Goal: Task Accomplishment & Management: Use online tool/utility

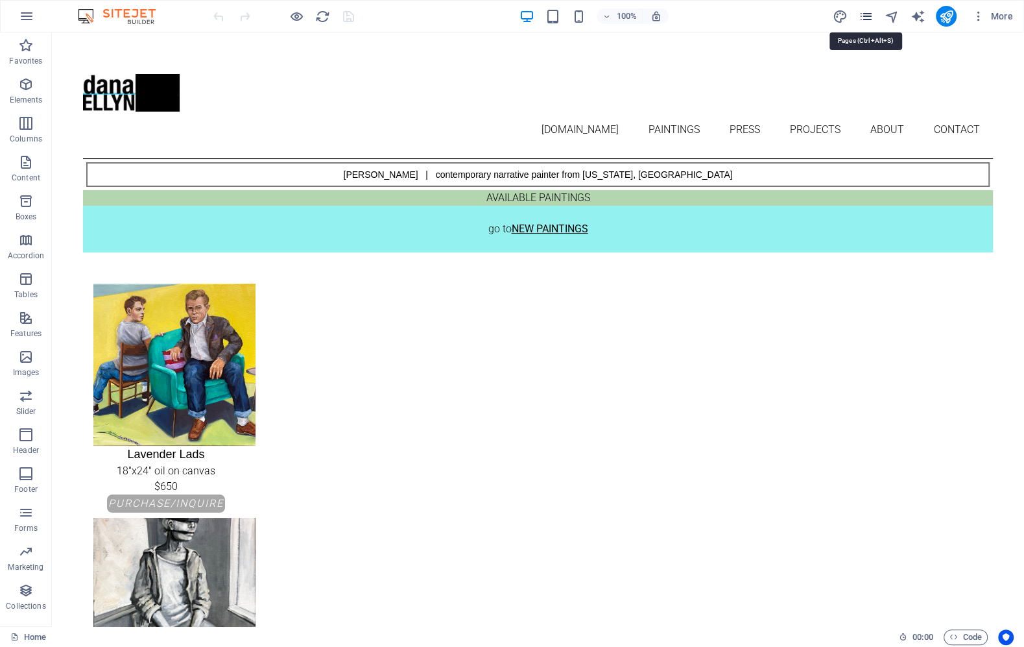
click at [864, 15] on icon "pages" at bounding box center [865, 16] width 15 height 15
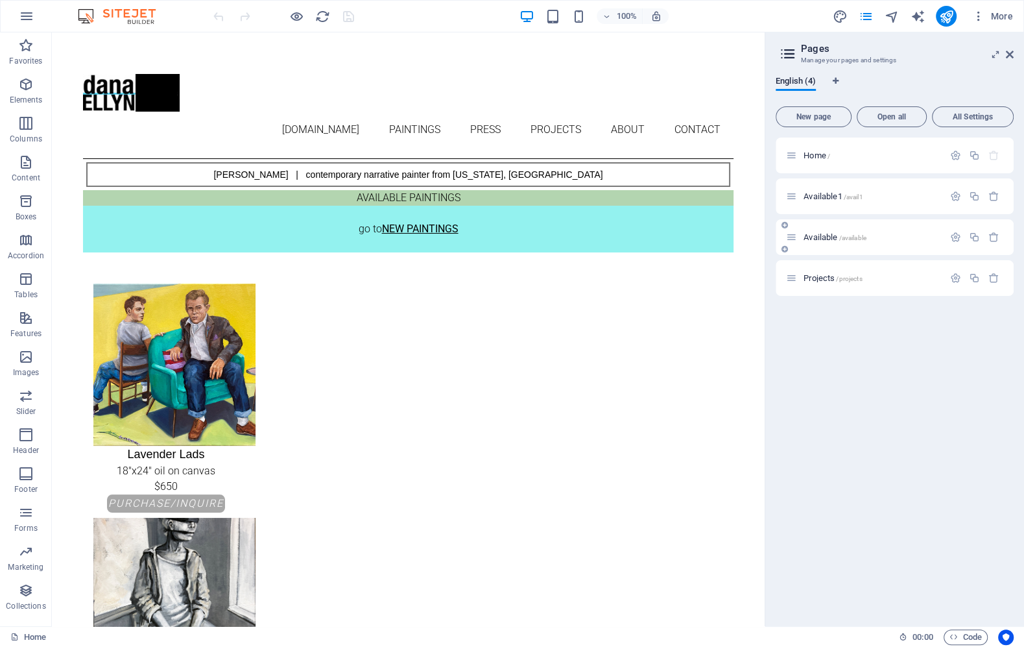
click at [831, 232] on div "Available /available" at bounding box center [865, 237] width 158 height 15
click at [823, 233] on span "Available /available" at bounding box center [835, 237] width 63 height 10
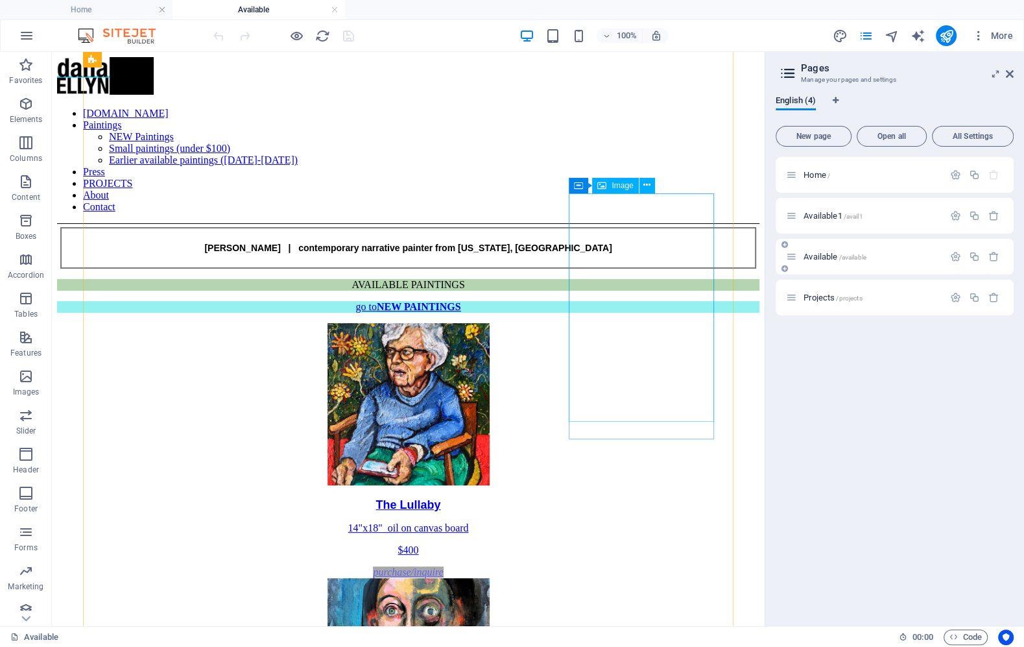
scroll to position [521, 0]
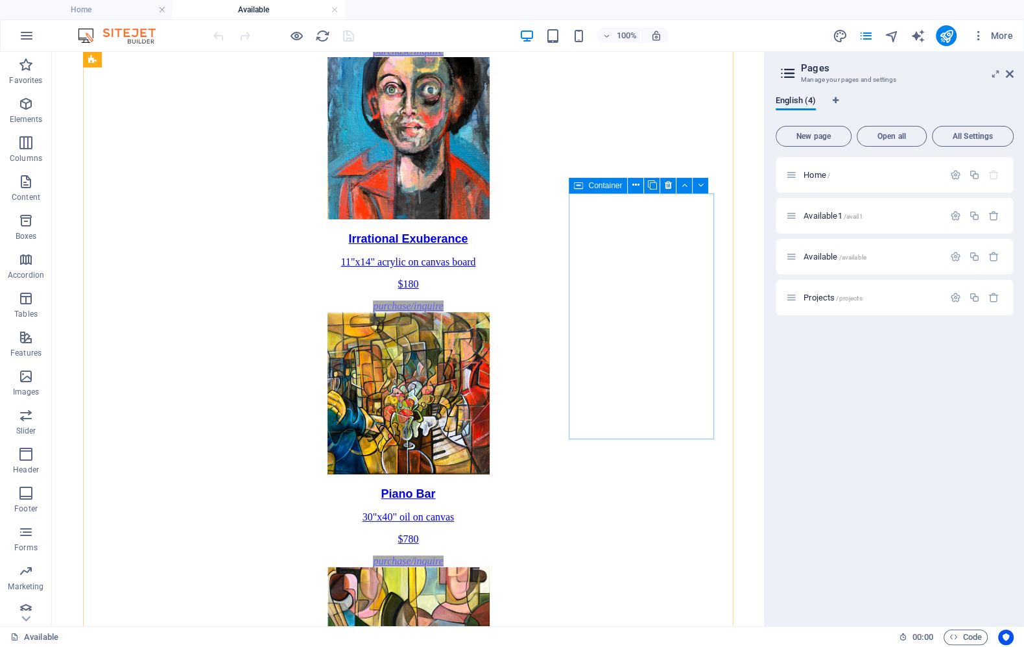
click at [585, 186] on div "Container" at bounding box center [598, 186] width 58 height 16
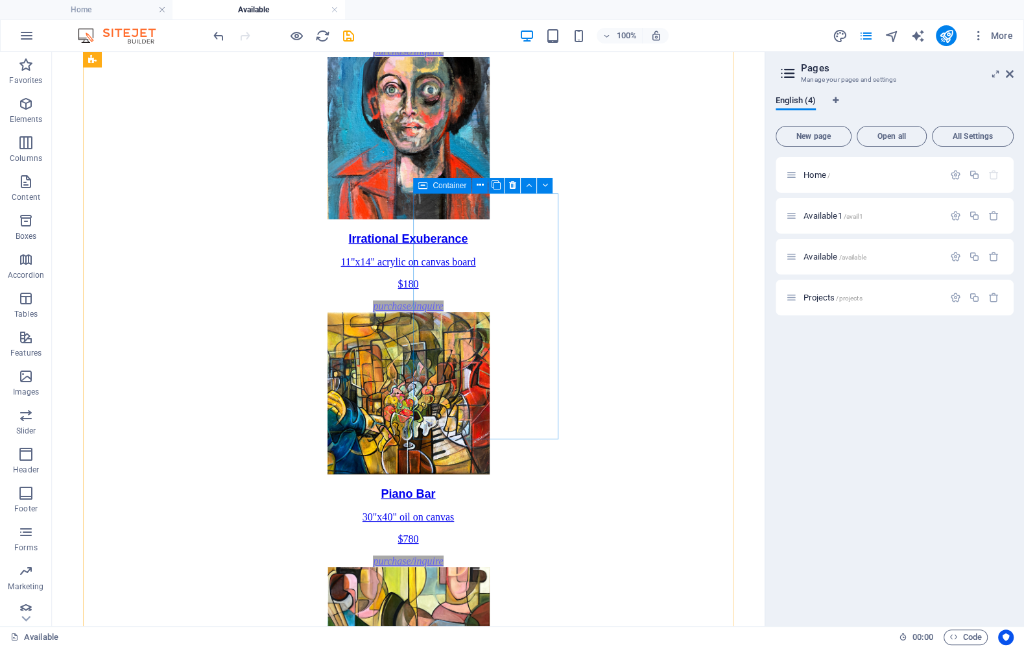
click at [438, 186] on span "Container" at bounding box center [450, 186] width 34 height 8
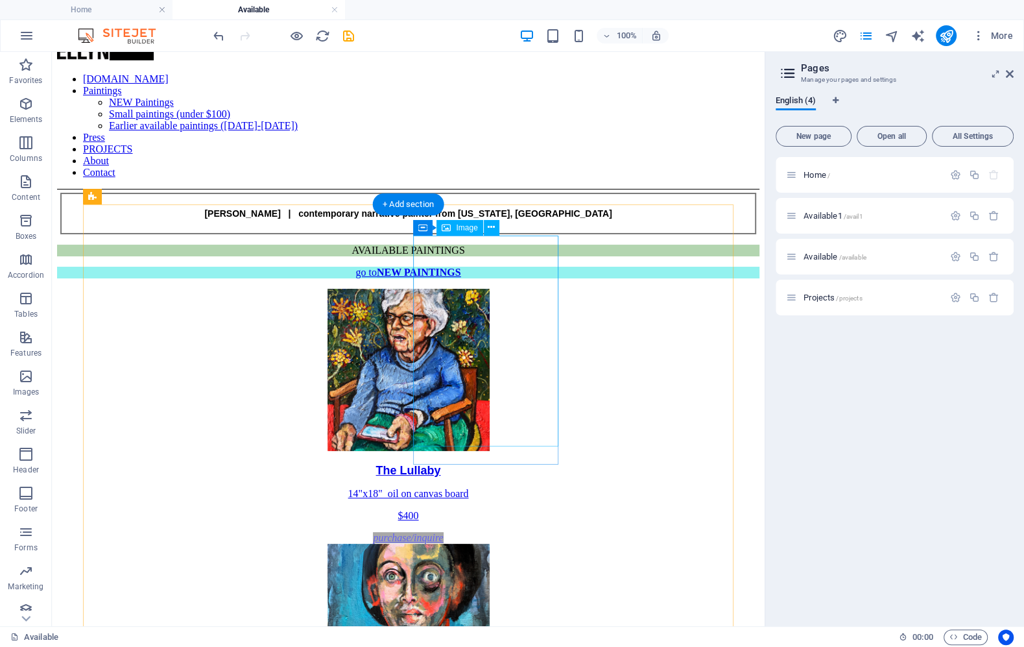
scroll to position [0, 0]
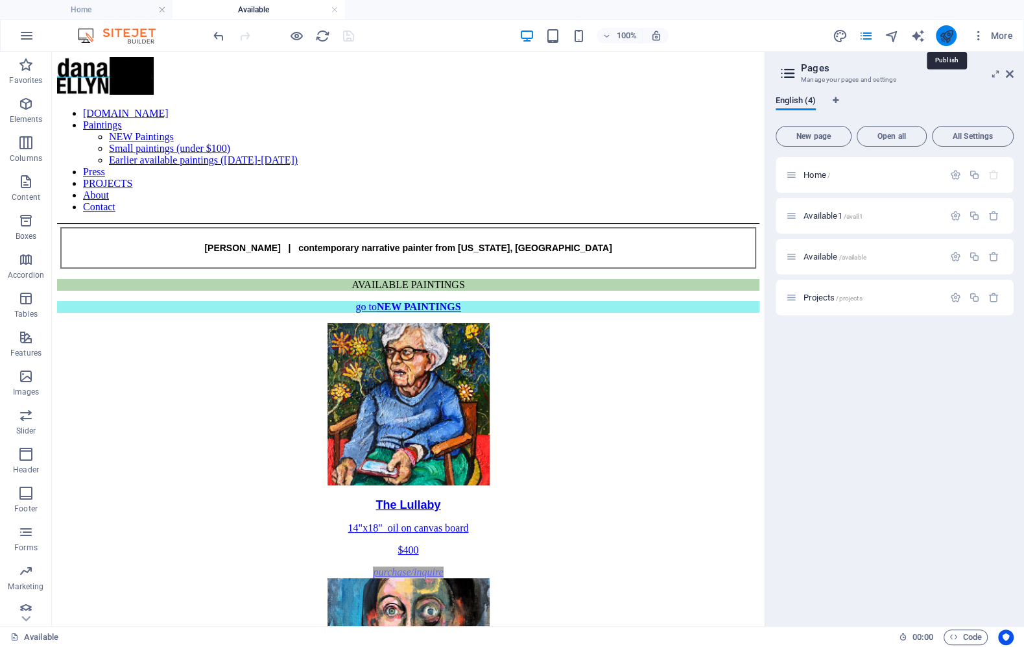
click at [945, 36] on icon "publish" at bounding box center [946, 36] width 15 height 15
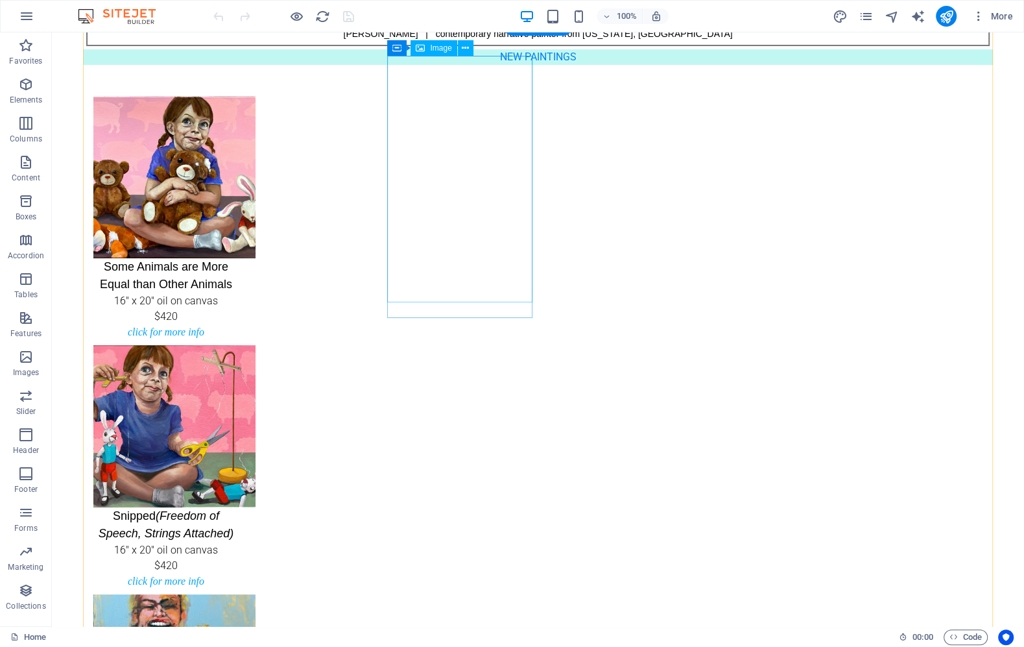
scroll to position [147, 0]
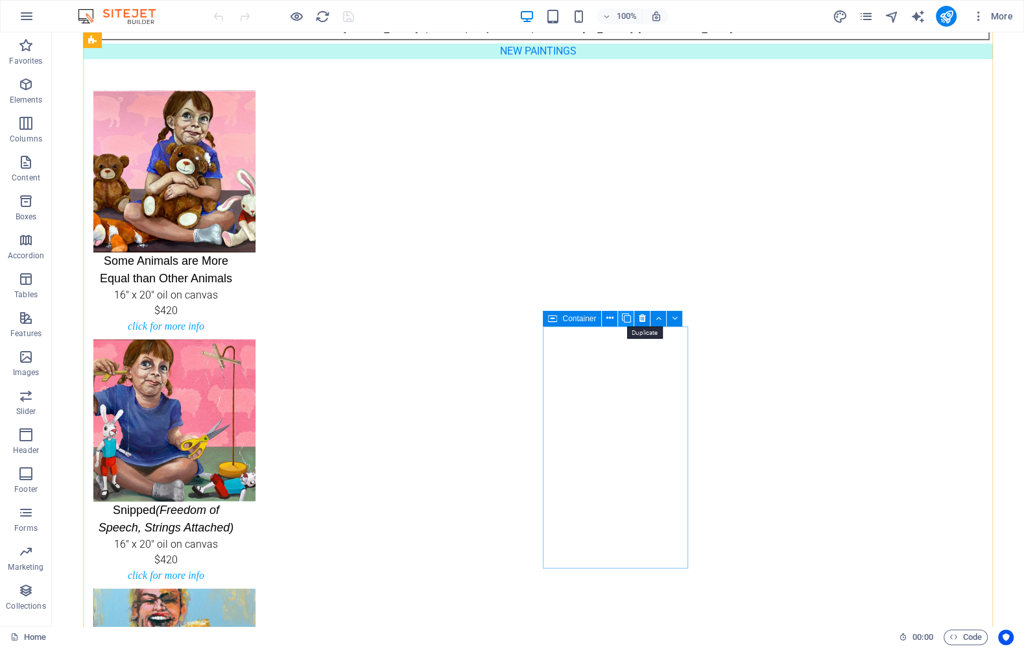
click at [630, 320] on icon at bounding box center [626, 318] width 9 height 14
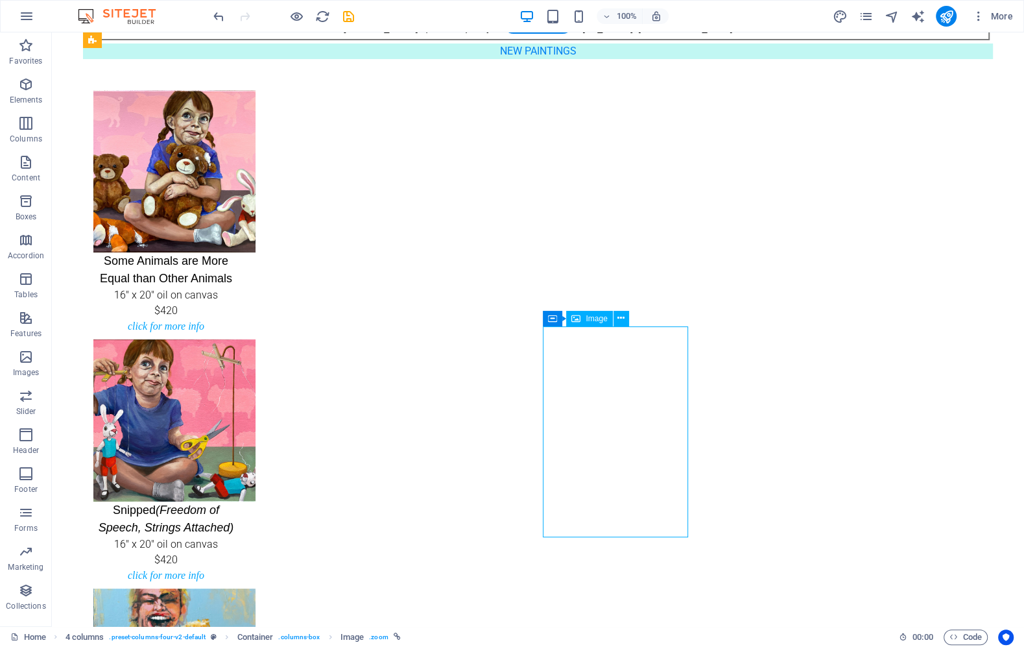
select select "px"
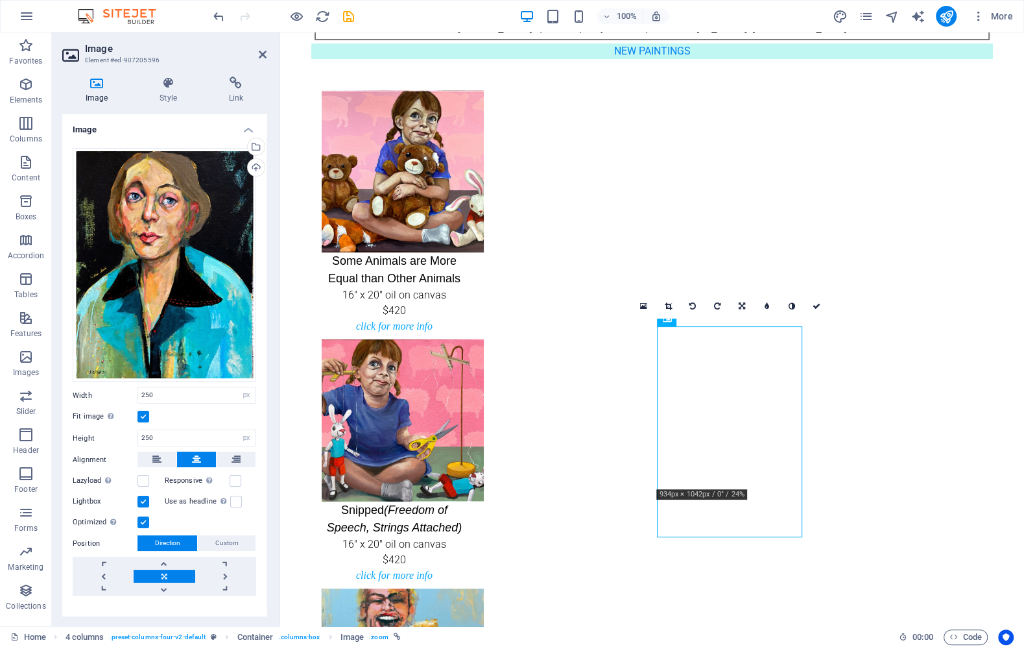
click at [147, 606] on h4 "Text" at bounding box center [164, 621] width 204 height 31
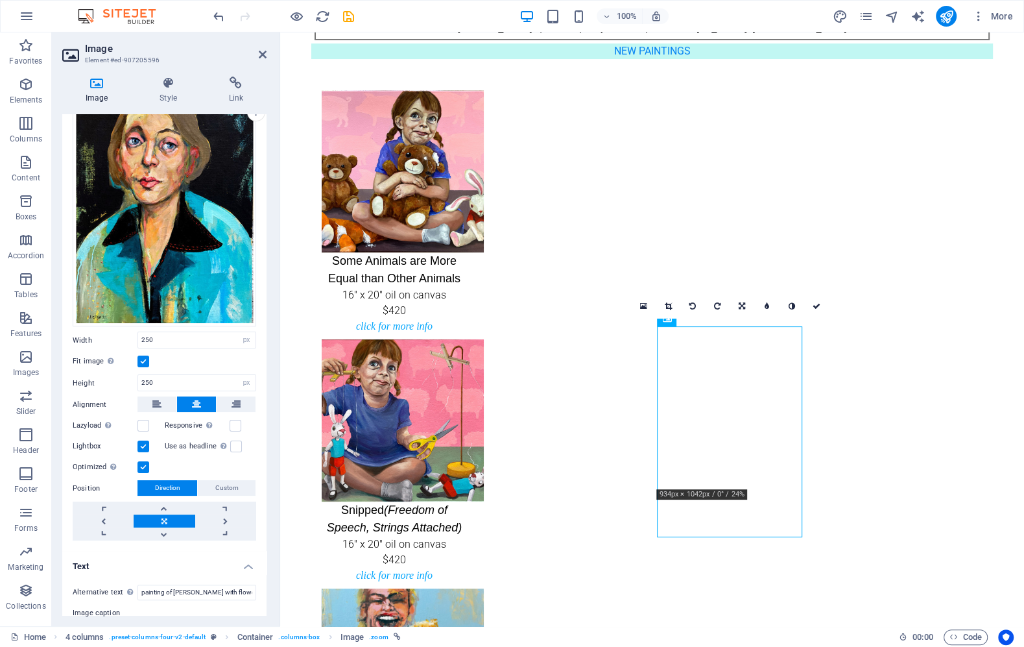
scroll to position [92, 0]
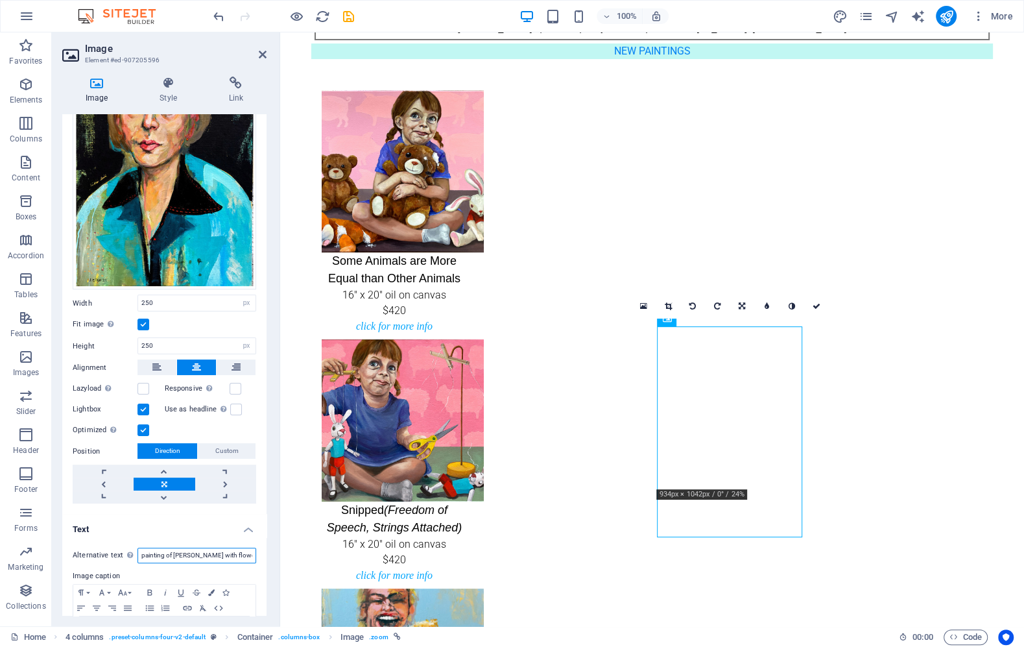
click at [166, 553] on input "painting of [PERSON_NAME] with flowers in her hair" at bounding box center [197, 556] width 119 height 16
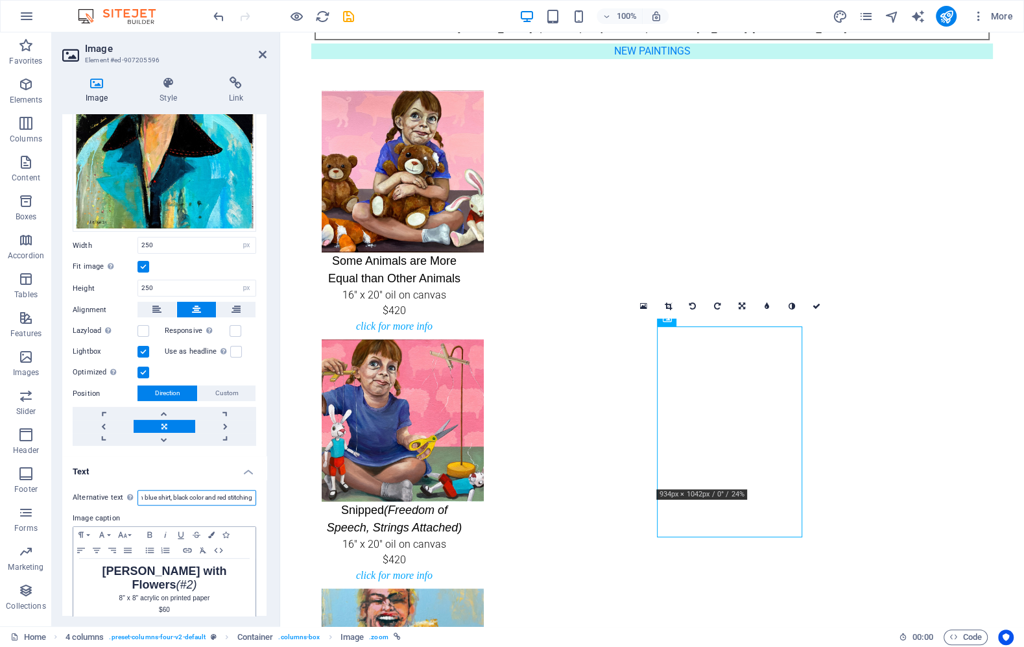
type input "PORTRAIT of a mature woman with blue shirt, black color and red stitching"
drag, startPoint x: 93, startPoint y: 567, endPoint x: 204, endPoint y: 561, distance: 111.7
click at [204, 564] on strong "[PERSON_NAME] with Flowers" at bounding box center [164, 577] width 125 height 27
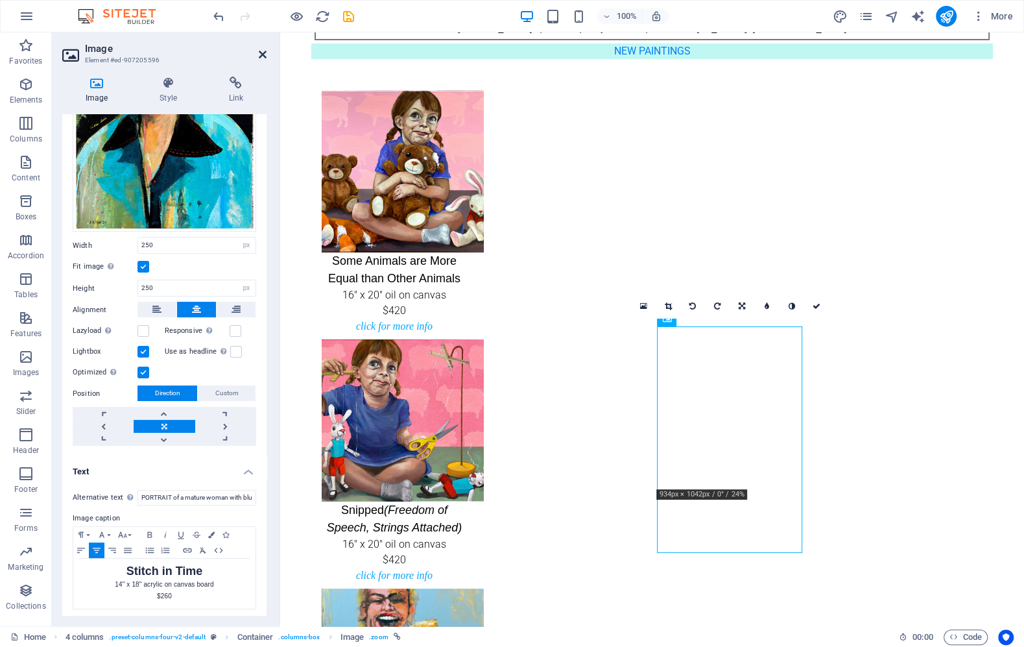
click at [261, 51] on icon at bounding box center [263, 54] width 8 height 10
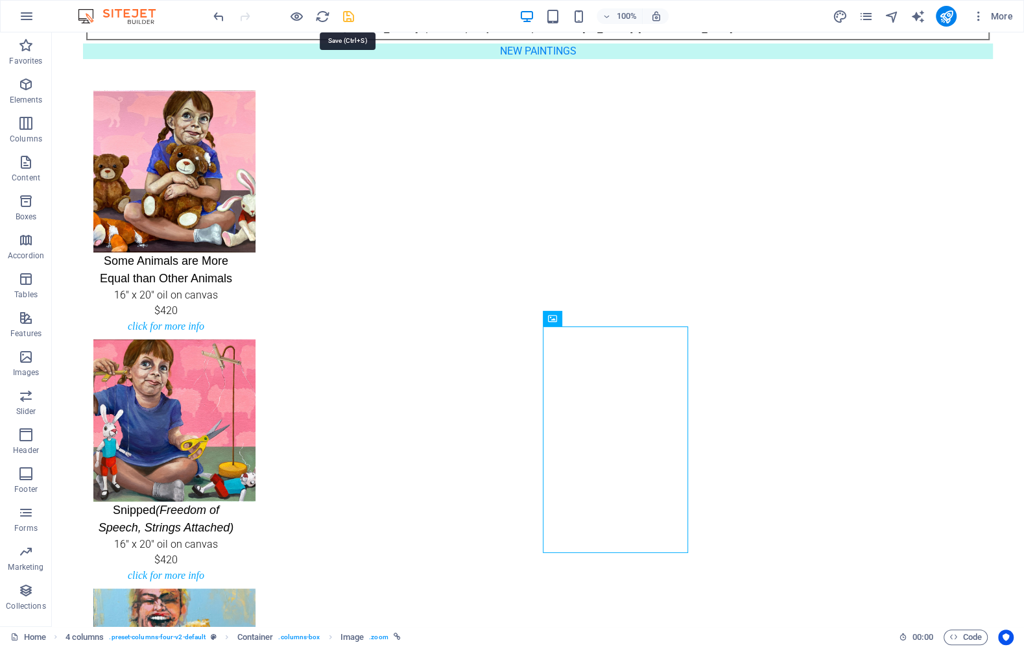
click at [345, 14] on icon "save" at bounding box center [348, 16] width 15 height 15
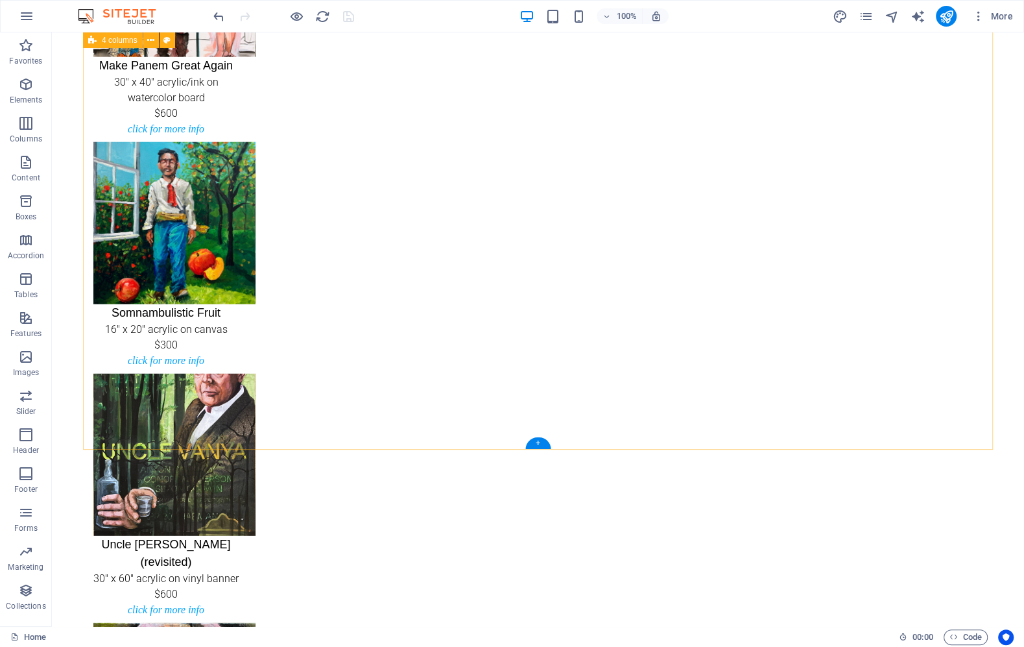
scroll to position [1134, 0]
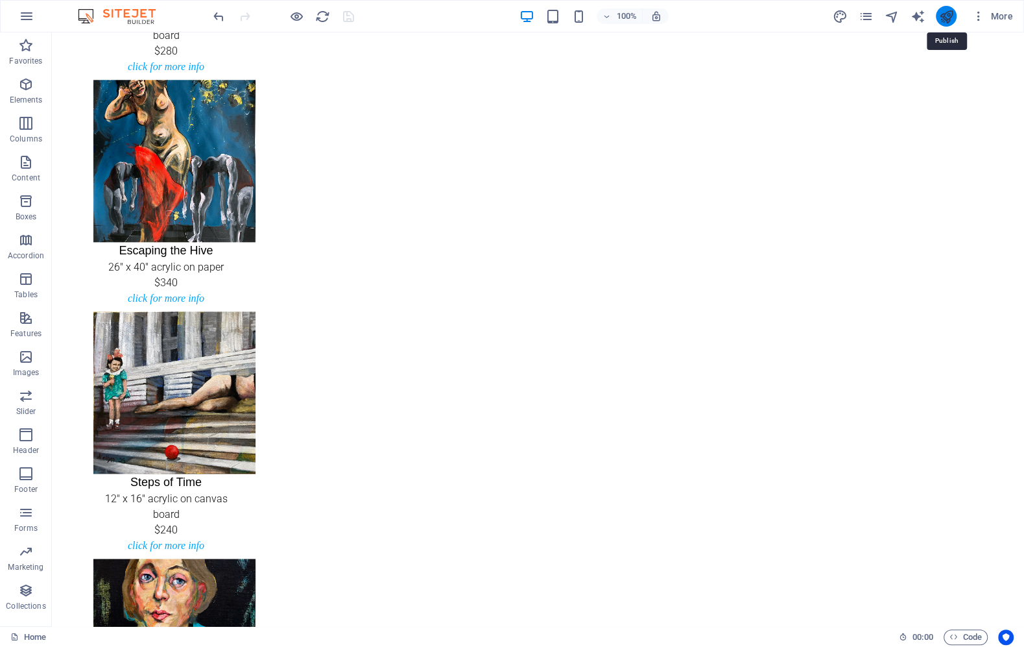
click at [947, 19] on icon "publish" at bounding box center [946, 16] width 15 height 15
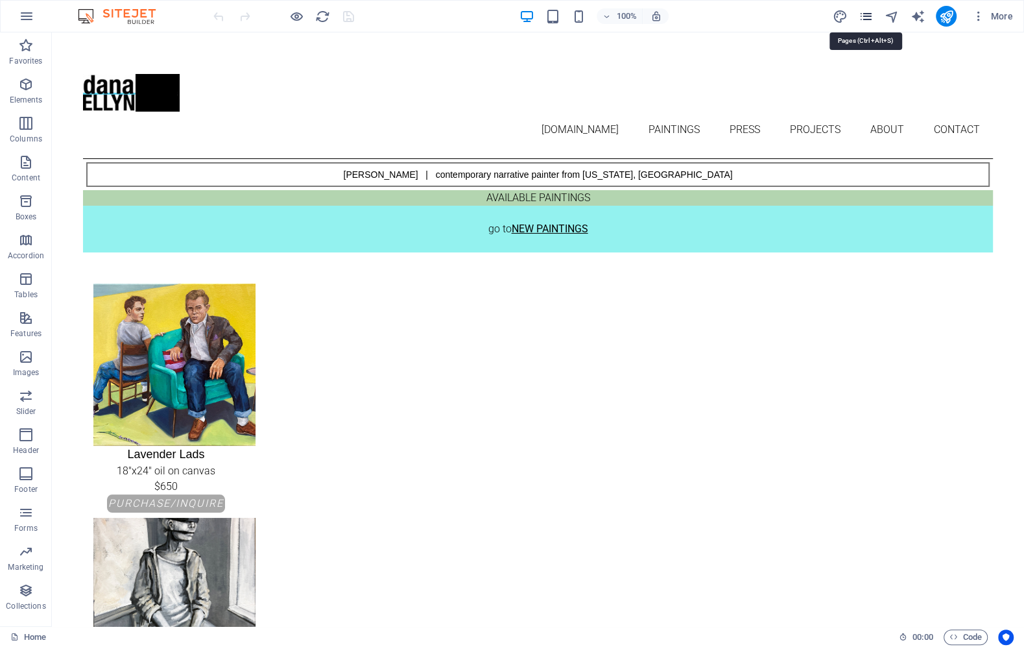
click at [869, 13] on icon "pages" at bounding box center [865, 16] width 15 height 15
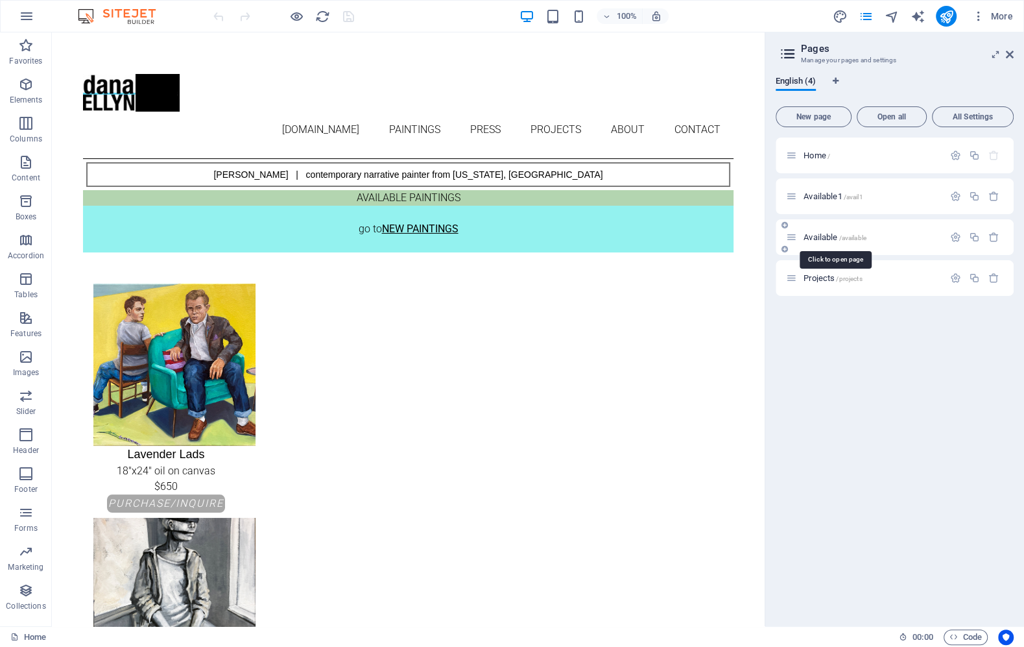
click at [819, 235] on span "Available /available" at bounding box center [835, 237] width 63 height 10
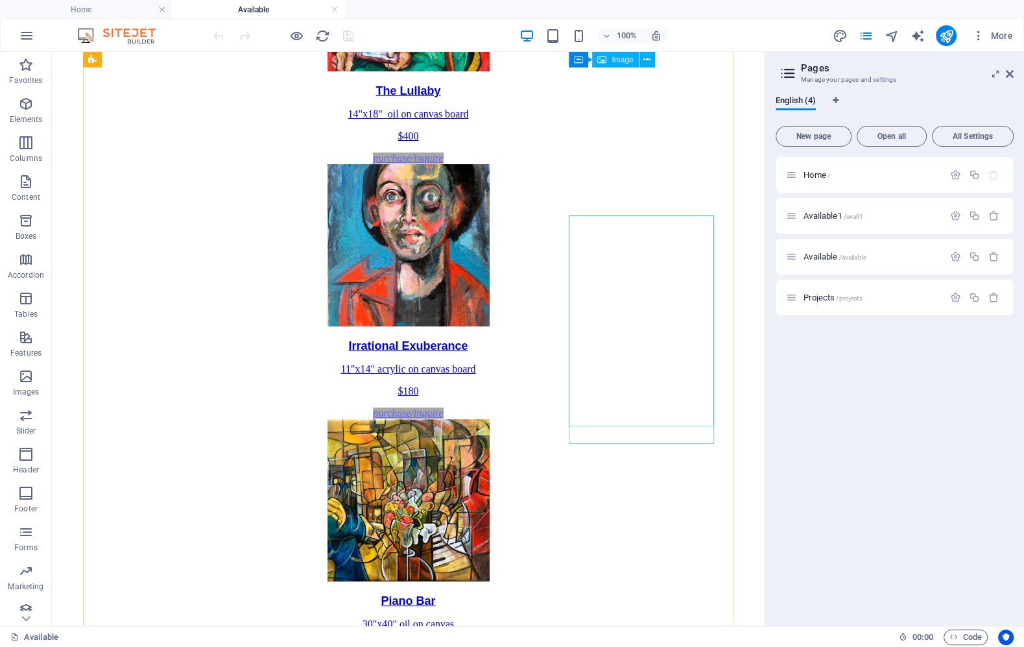
scroll to position [313, 0]
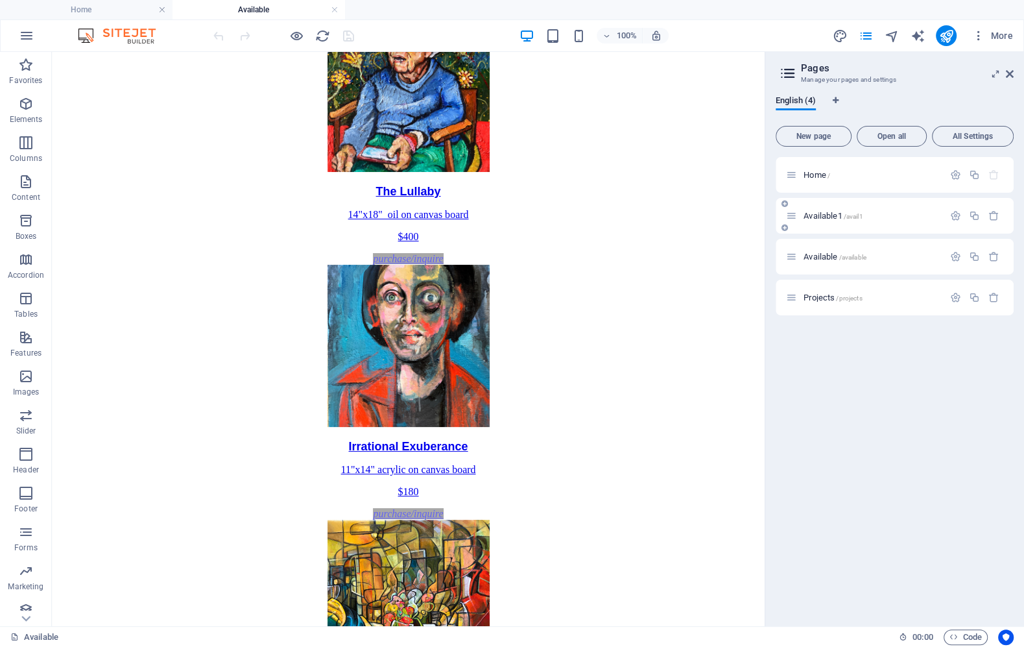
click at [831, 213] on span "Available1 /avail1" at bounding box center [833, 216] width 59 height 10
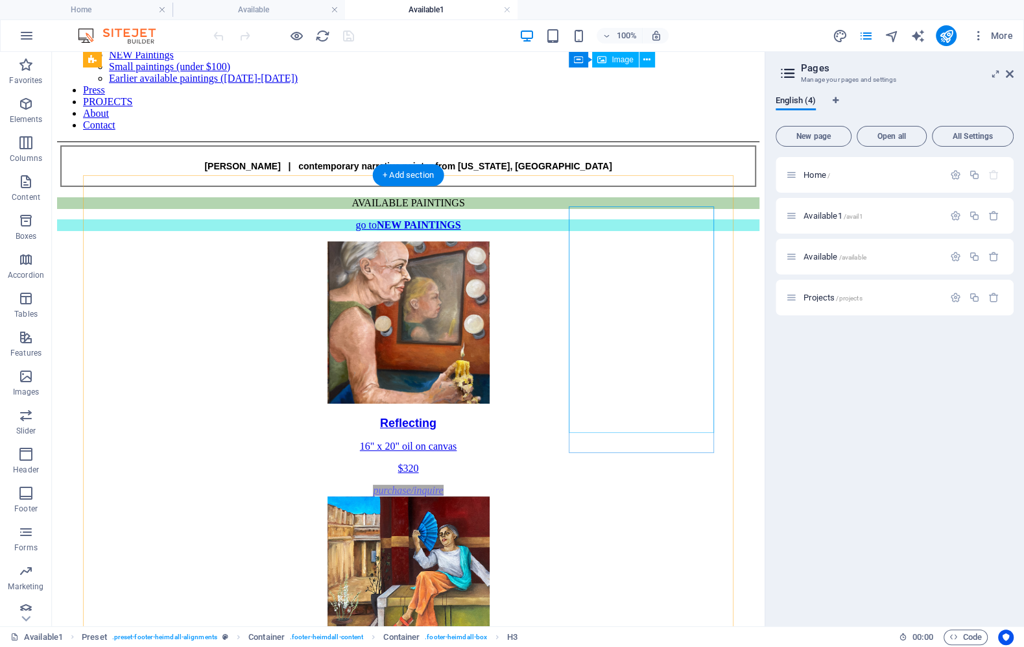
scroll to position [0, 0]
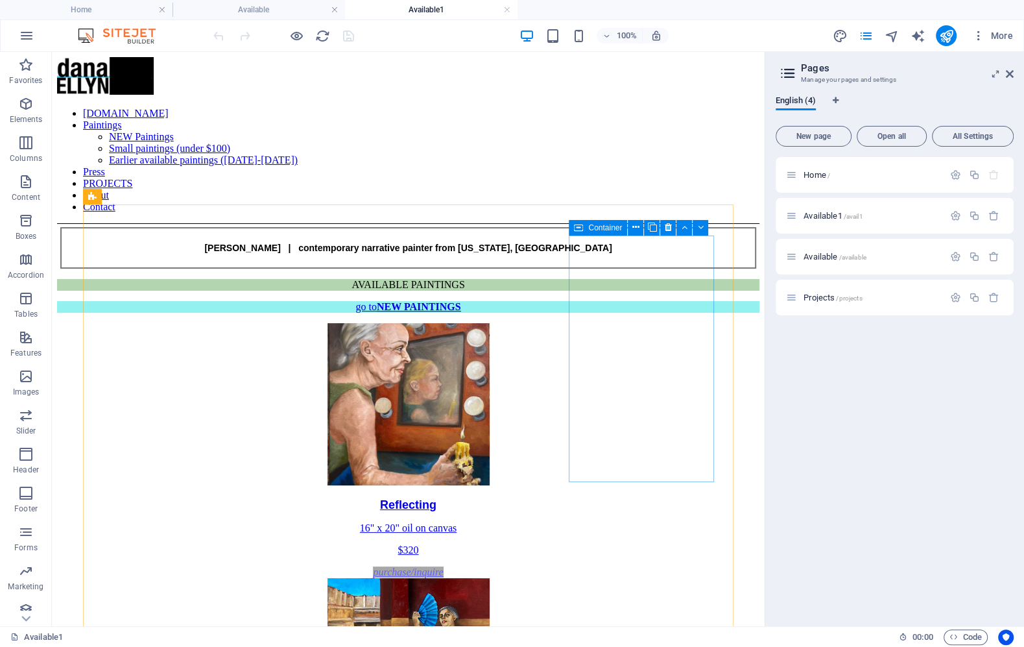
click at [597, 228] on span "Container" at bounding box center [605, 228] width 34 height 8
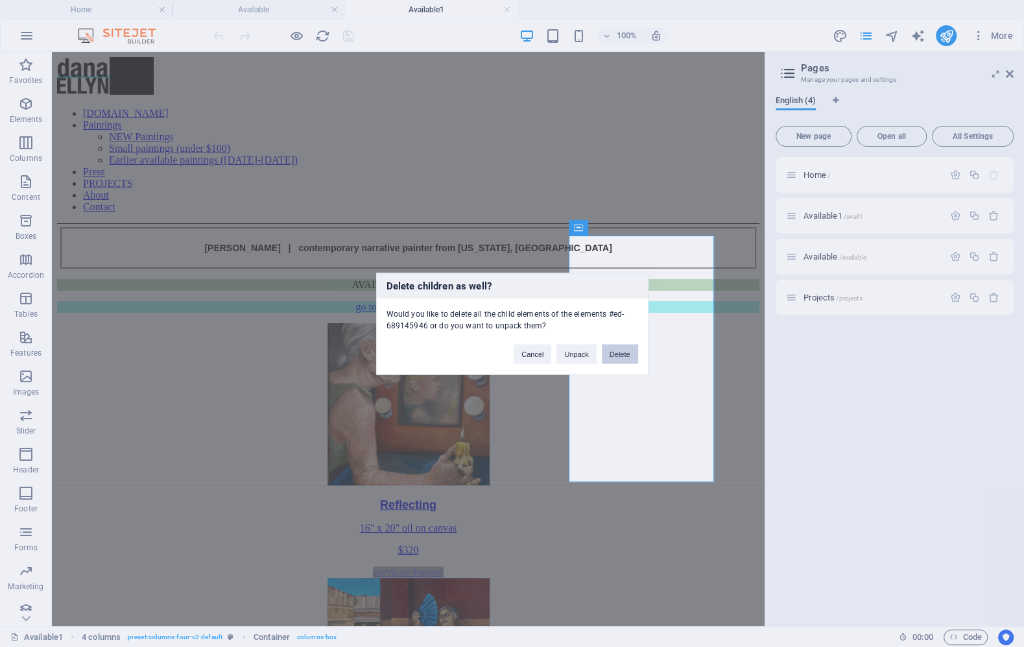
click at [620, 359] on button "Delete" at bounding box center [620, 353] width 36 height 19
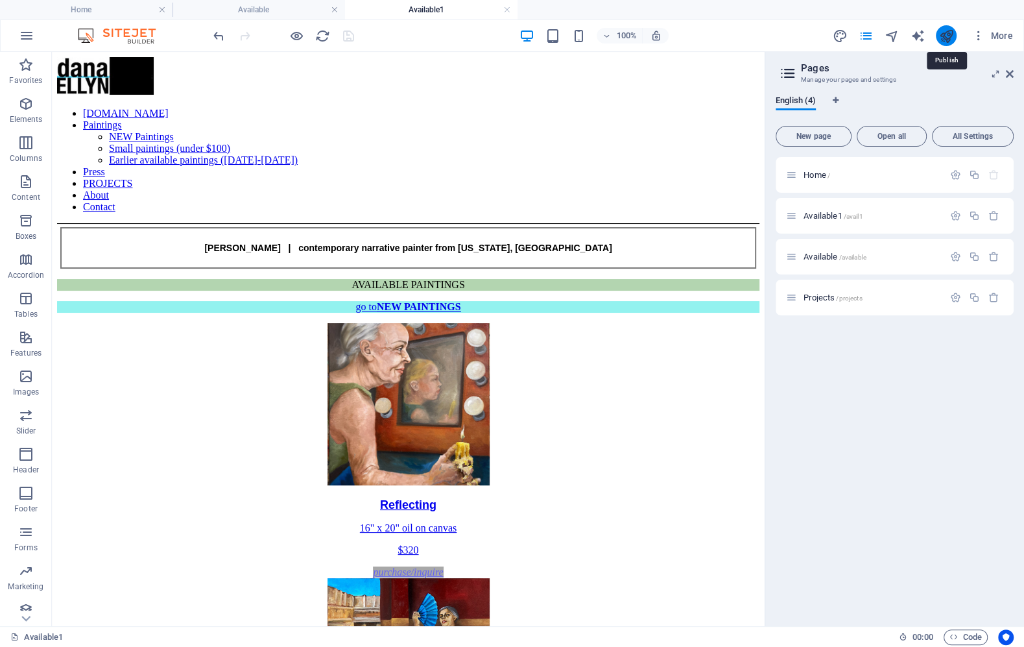
click at [945, 36] on icon "publish" at bounding box center [946, 36] width 15 height 15
